Goal: Task Accomplishment & Management: Use online tool/utility

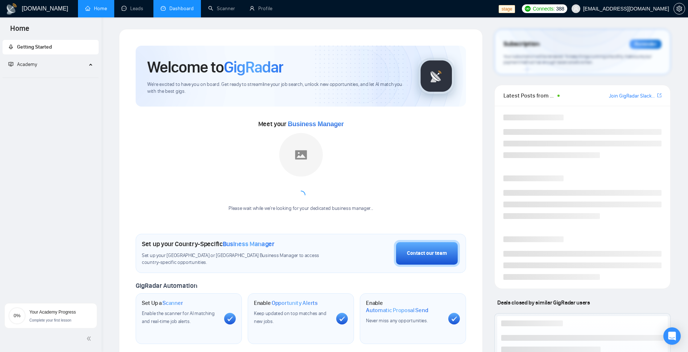
click at [169, 9] on link "Dashboard" at bounding box center [177, 8] width 33 height 6
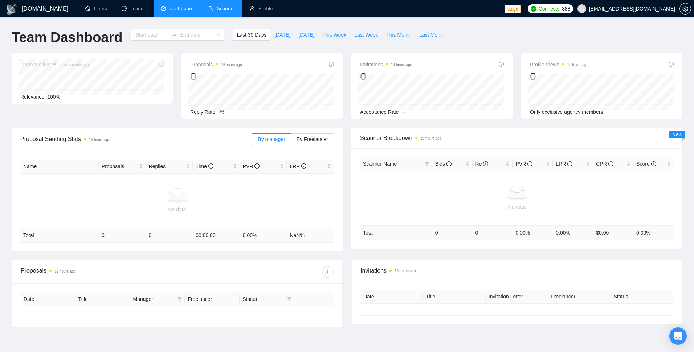
click at [208, 5] on link "Scanner" at bounding box center [221, 8] width 27 height 6
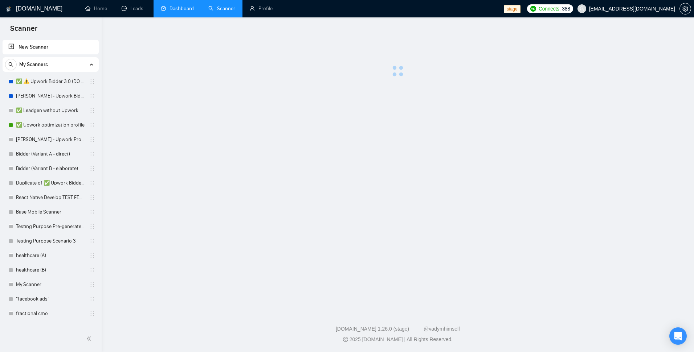
click at [50, 51] on link "New Scanner" at bounding box center [50, 47] width 85 height 15
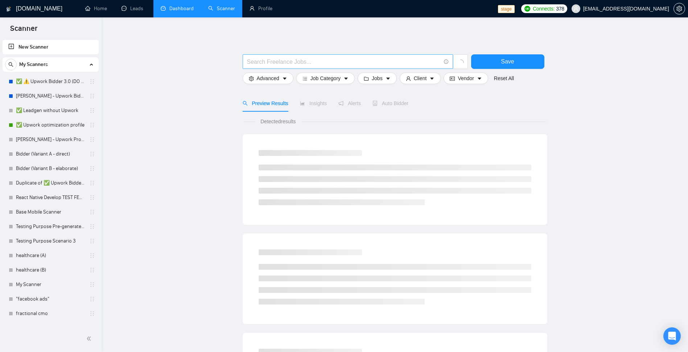
click at [370, 61] on input "text" at bounding box center [344, 61] width 194 height 9
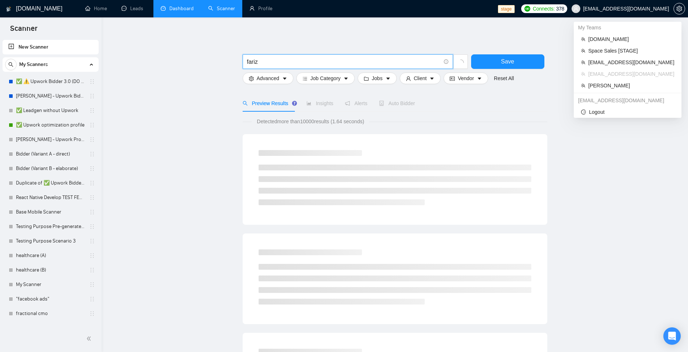
type input "fariz"
click at [630, 9] on span "[EMAIL_ADDRESS][DOMAIN_NAME]" at bounding box center [627, 9] width 86 height 0
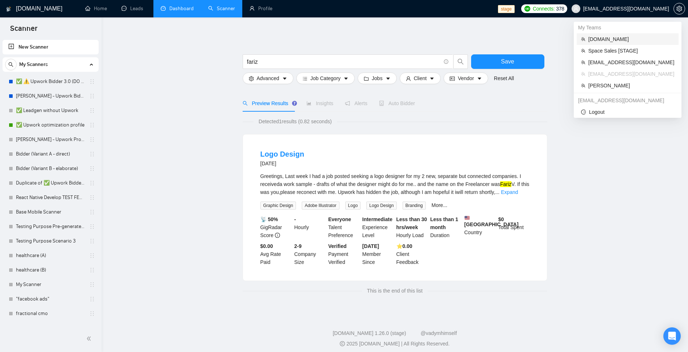
click at [615, 43] on span "[DOMAIN_NAME]" at bounding box center [632, 39] width 86 height 8
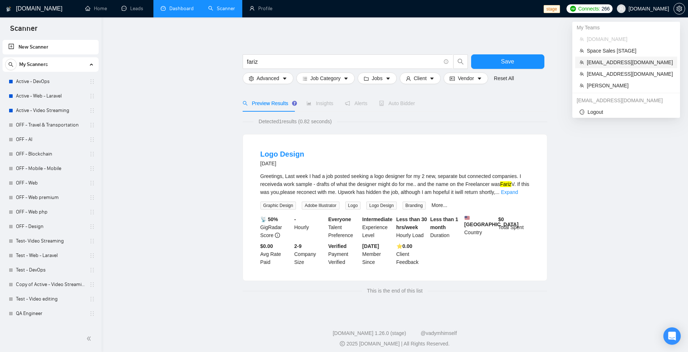
click at [613, 60] on span "[EMAIL_ADDRESS][DOMAIN_NAME]" at bounding box center [630, 62] width 86 height 8
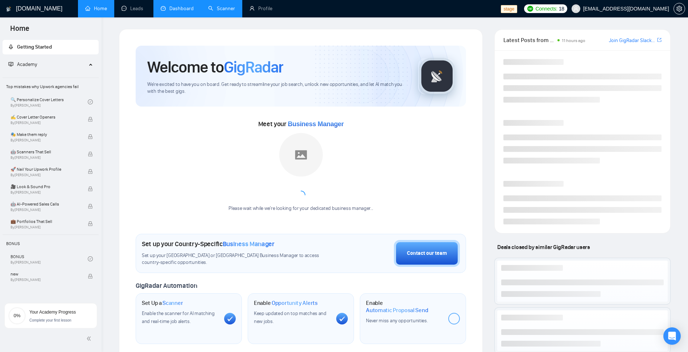
click at [225, 11] on link "Scanner" at bounding box center [221, 8] width 27 height 6
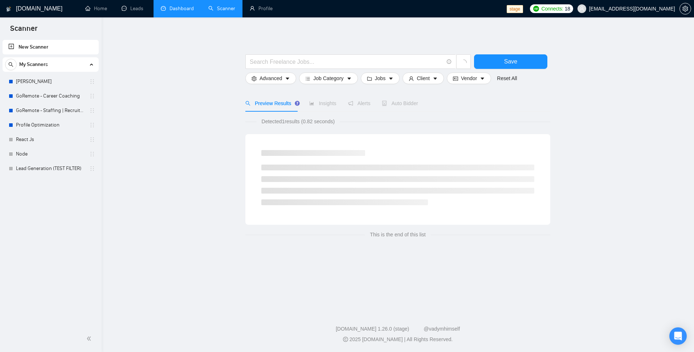
click at [45, 45] on link "New Scanner" at bounding box center [50, 47] width 85 height 15
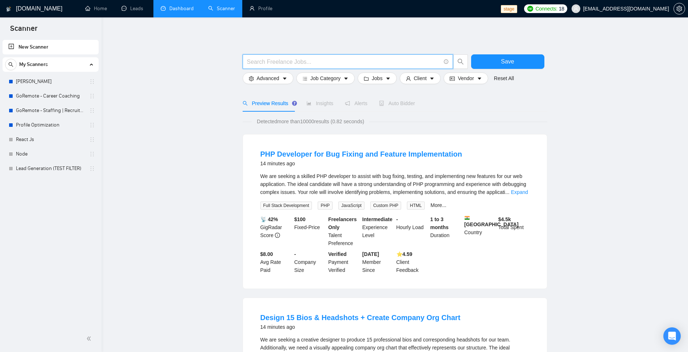
click at [339, 59] on input "text" at bounding box center [344, 61] width 194 height 9
type input "test"
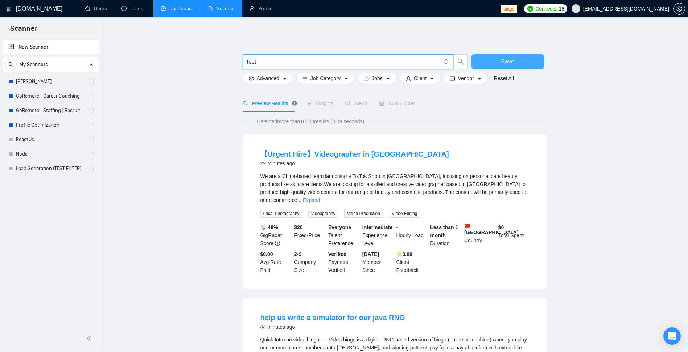
type input "test"
click at [500, 60] on button "Save" at bounding box center [507, 61] width 73 height 15
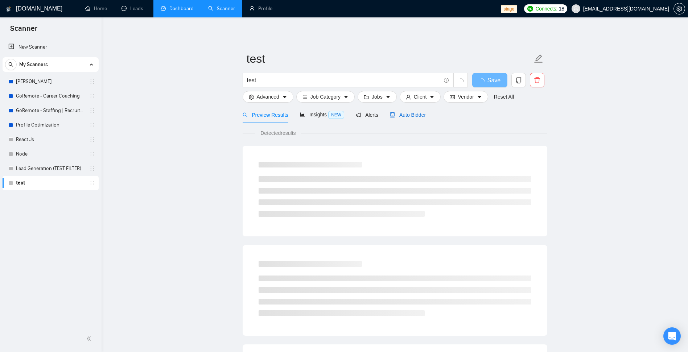
click at [409, 114] on span "Auto Bidder" at bounding box center [408, 115] width 36 height 6
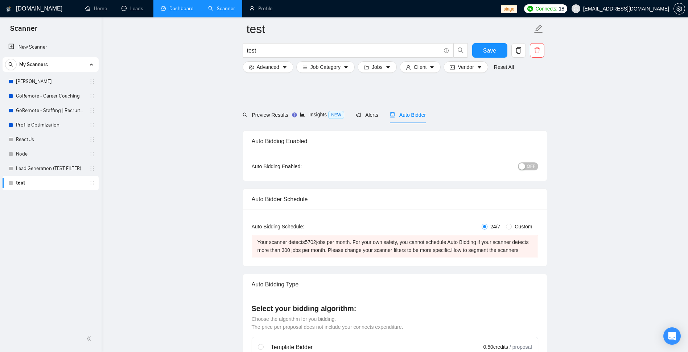
scroll to position [348, 0]
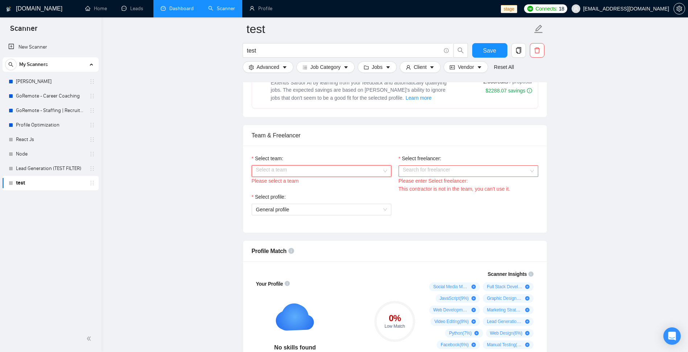
click at [335, 167] on input "Select team:" at bounding box center [319, 171] width 126 height 11
click at [308, 184] on div "[PERSON_NAME]" at bounding box center [321, 185] width 131 height 8
click at [460, 172] on input "Select freelancer:" at bounding box center [466, 171] width 126 height 11
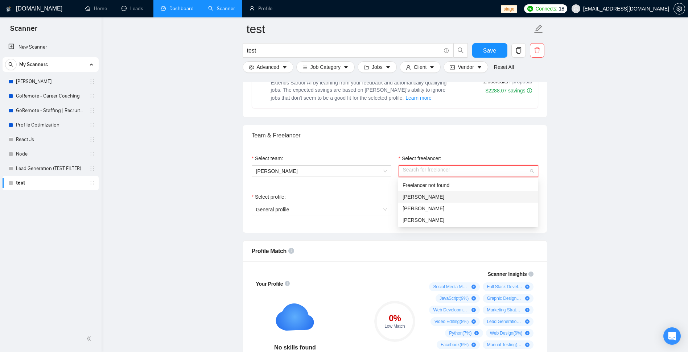
click at [449, 196] on div "[PERSON_NAME]" at bounding box center [468, 197] width 131 height 8
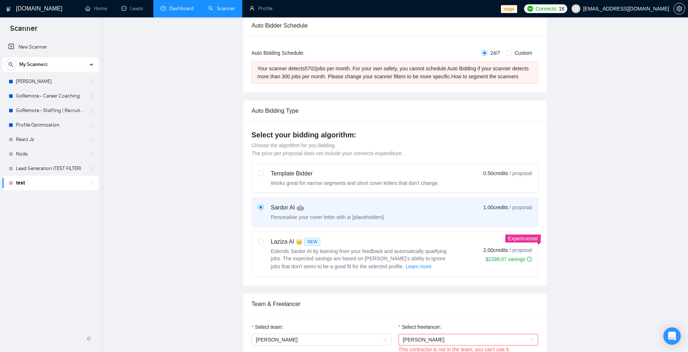
scroll to position [0, 0]
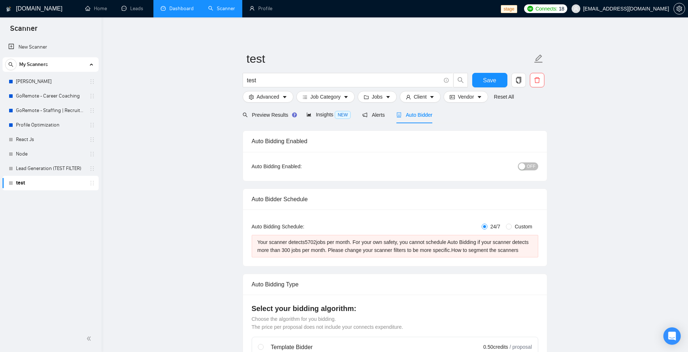
click at [530, 169] on span "OFF" at bounding box center [531, 167] width 9 height 8
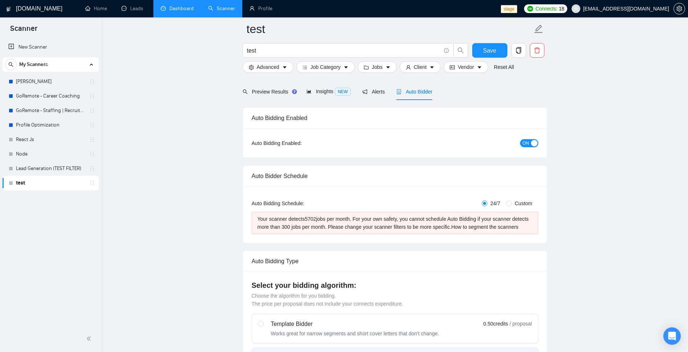
scroll to position [348, 0]
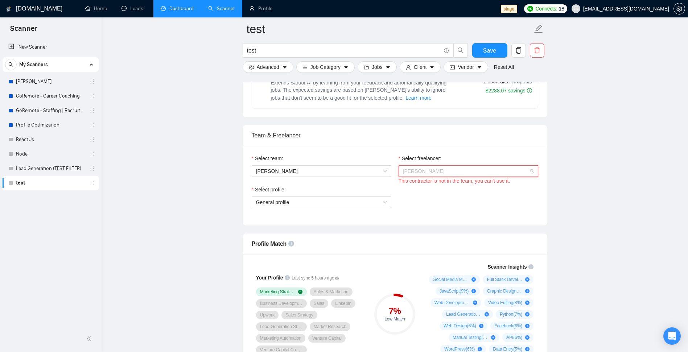
click at [458, 173] on span "[PERSON_NAME]" at bounding box center [468, 171] width 131 height 11
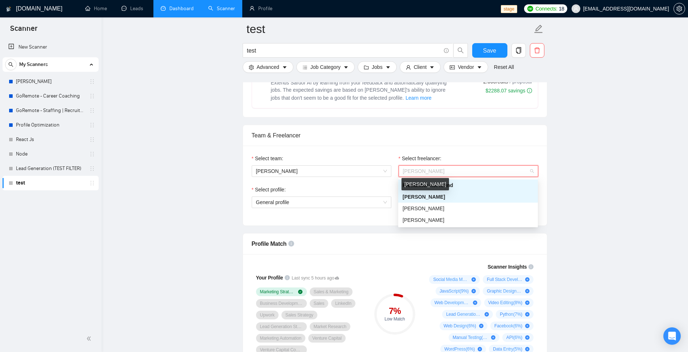
click at [444, 197] on span "[PERSON_NAME]" at bounding box center [424, 197] width 42 height 6
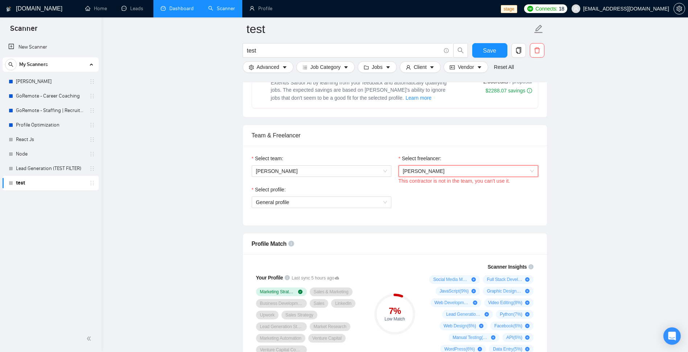
click at [473, 169] on span "[PERSON_NAME]" at bounding box center [468, 171] width 131 height 11
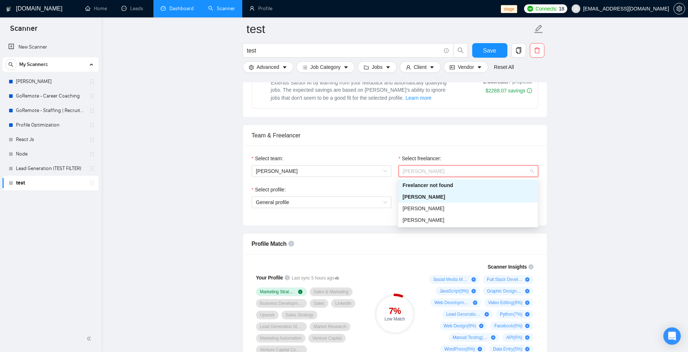
click at [450, 185] on div "Freelancer not found" at bounding box center [468, 185] width 131 height 8
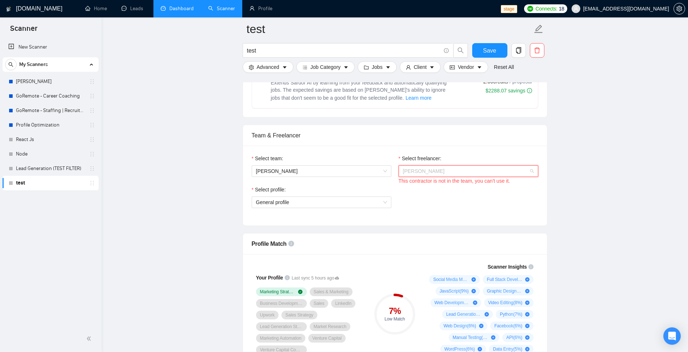
click at [469, 171] on span "[PERSON_NAME]" at bounding box center [468, 171] width 131 height 11
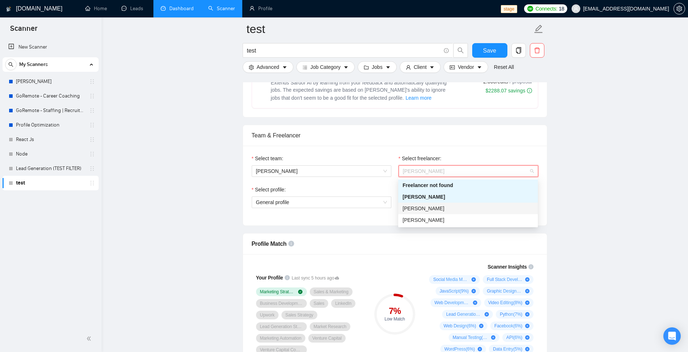
click at [447, 204] on div "[PERSON_NAME]" at bounding box center [468, 209] width 140 height 12
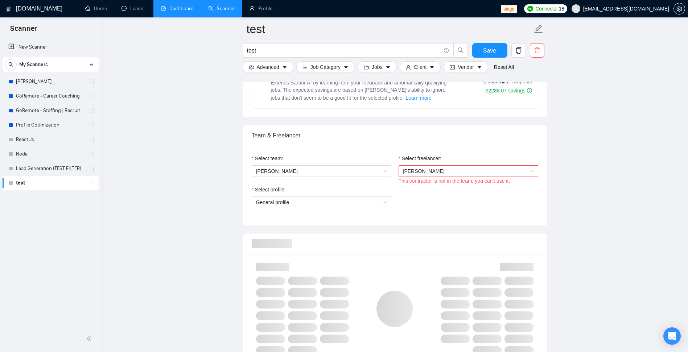
click at [520, 145] on div "Team & Freelancer" at bounding box center [395, 135] width 287 height 21
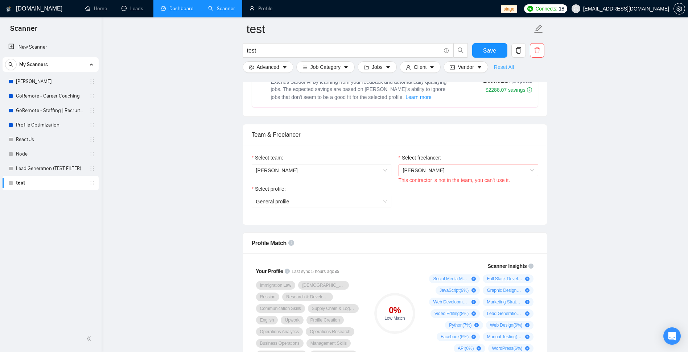
scroll to position [697, 0]
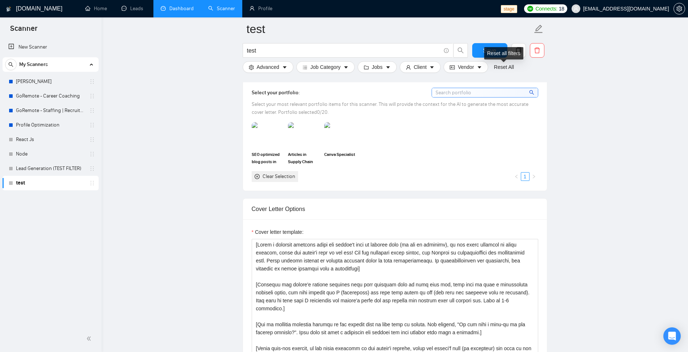
click at [497, 54] on div "Reset all filters" at bounding box center [503, 53] width 39 height 12
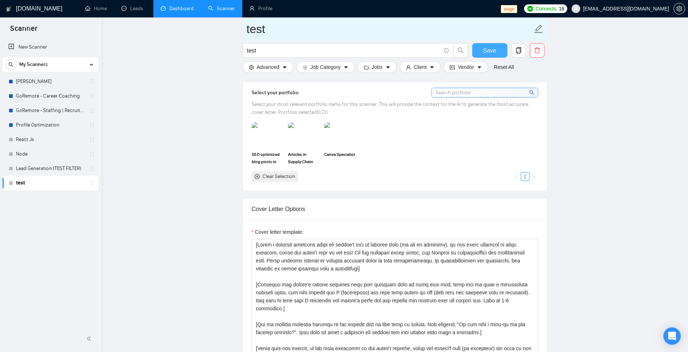
drag, startPoint x: 492, startPoint y: 37, endPoint x: 489, endPoint y: 45, distance: 8.4
click at [492, 37] on input "test" at bounding box center [390, 29] width 286 height 18
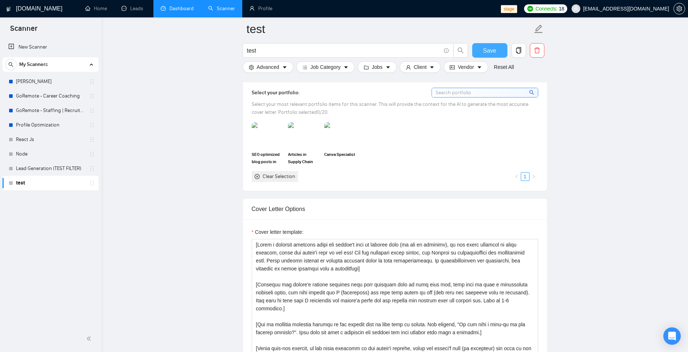
click at [488, 48] on span "Save" at bounding box center [489, 50] width 13 height 9
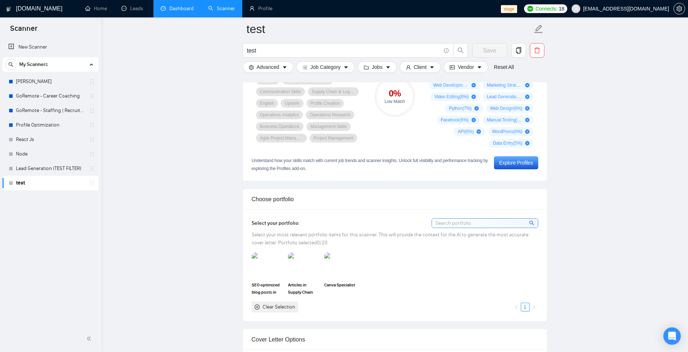
scroll to position [435, 0]
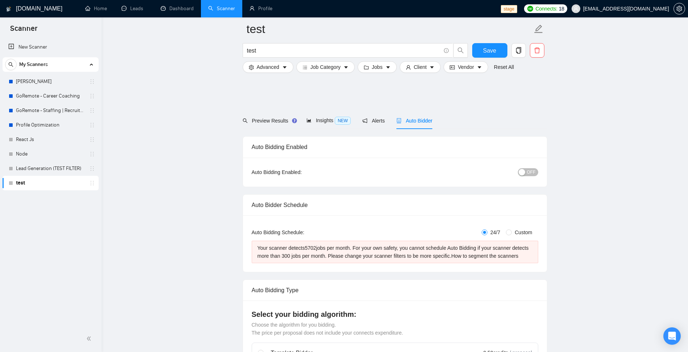
scroll to position [175, 0]
